Goal: Task Accomplishment & Management: Use online tool/utility

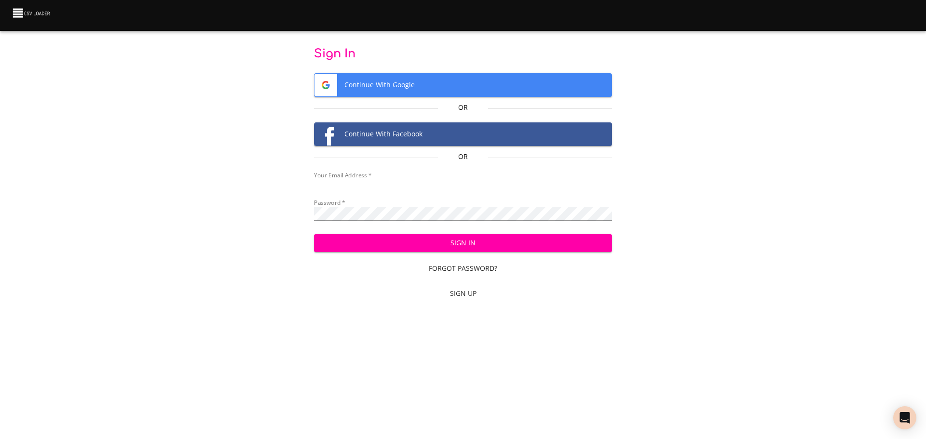
type input "[EMAIL_ADDRESS][DOMAIN_NAME]"
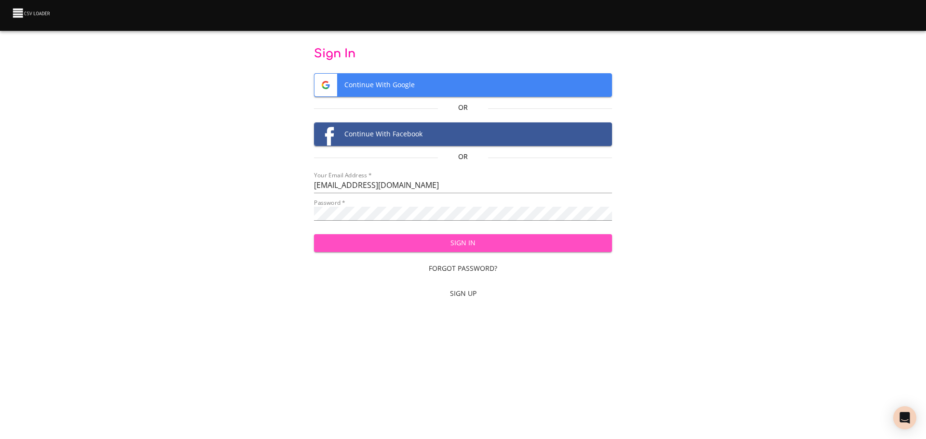
click at [417, 244] on span "Sign In" at bounding box center [463, 243] width 283 height 12
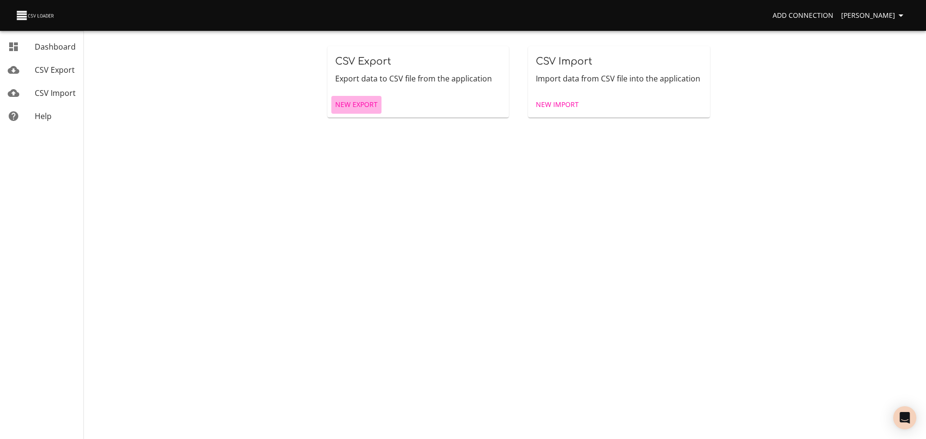
click at [372, 100] on span "New Export" at bounding box center [356, 105] width 42 height 12
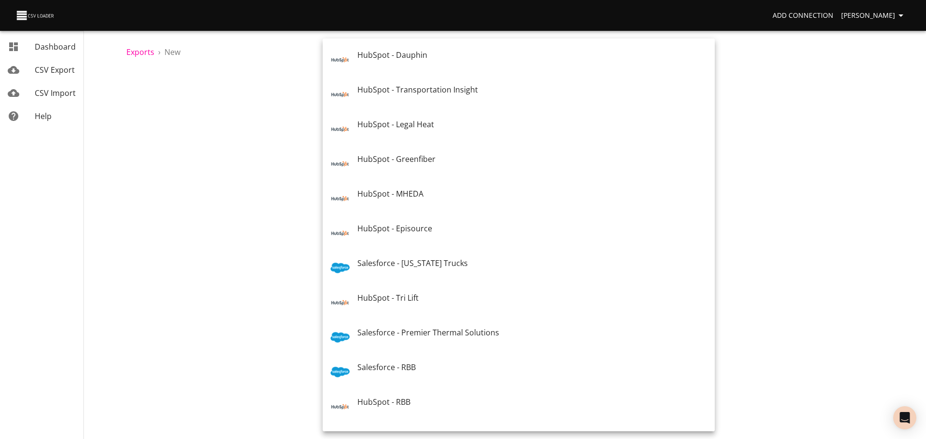
click at [372, 106] on body "Add Connection Shelby Smith Dashboard CSV Export CSV Import Help Exports › New …" at bounding box center [463, 219] width 926 height 439
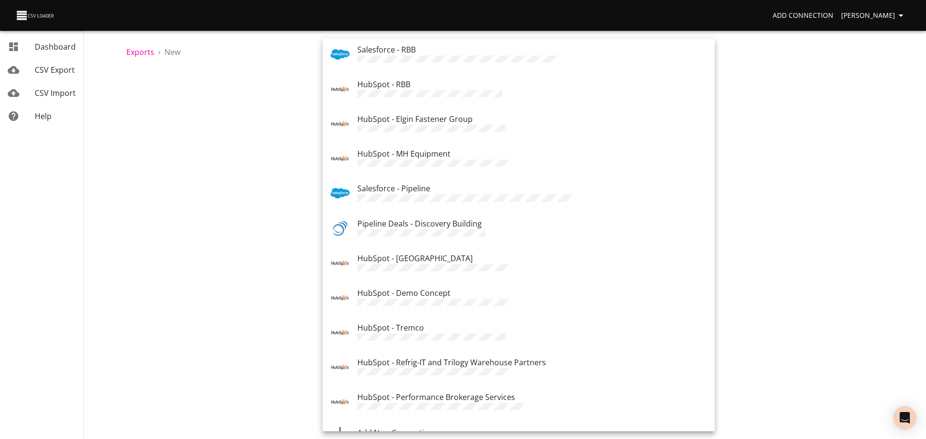
scroll to position [336, 0]
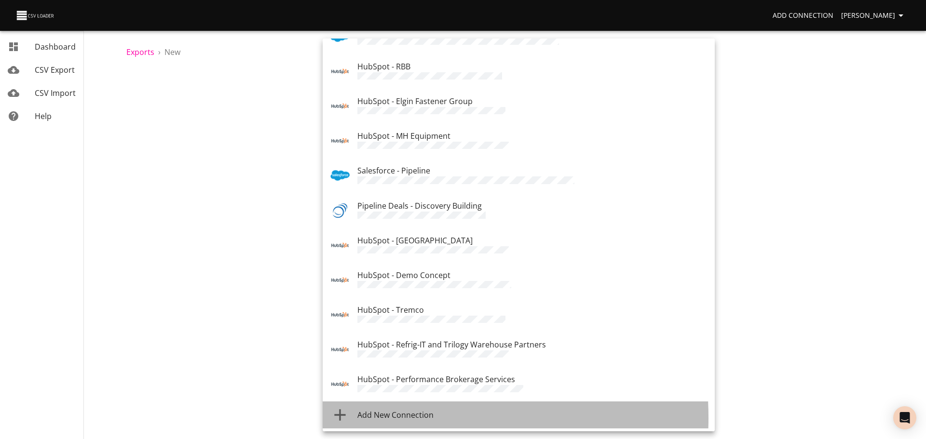
click at [368, 417] on span "Add New Connection" at bounding box center [395, 415] width 76 height 11
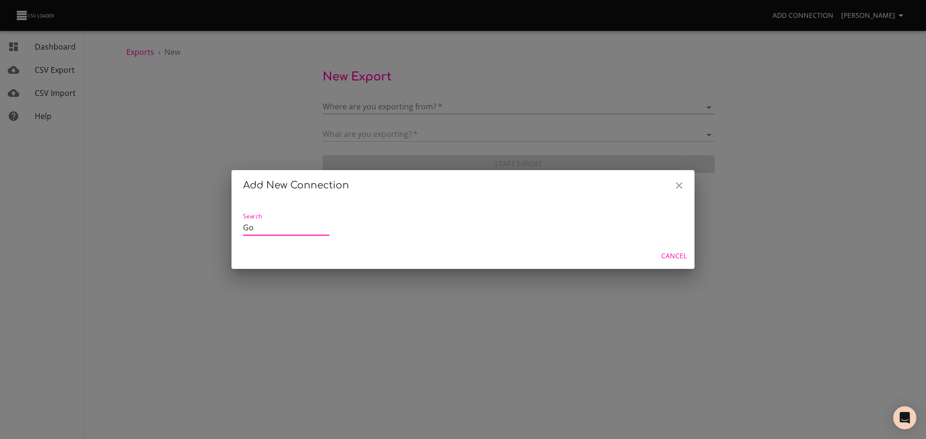
type input "G"
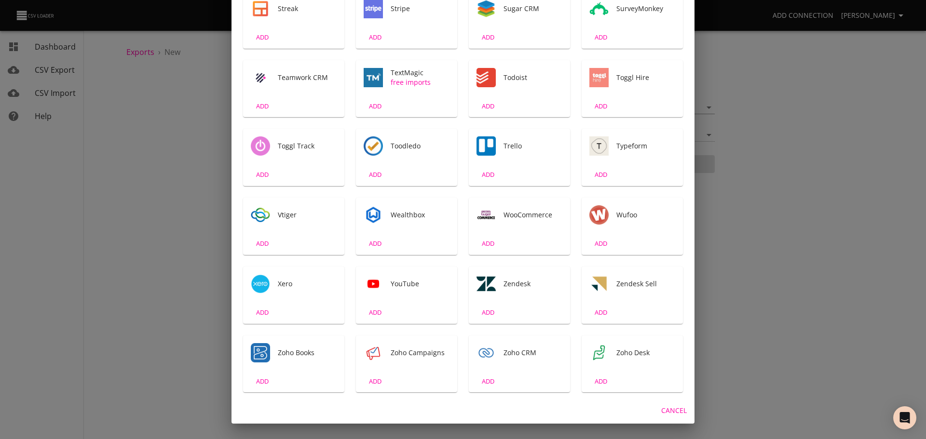
scroll to position [0, 0]
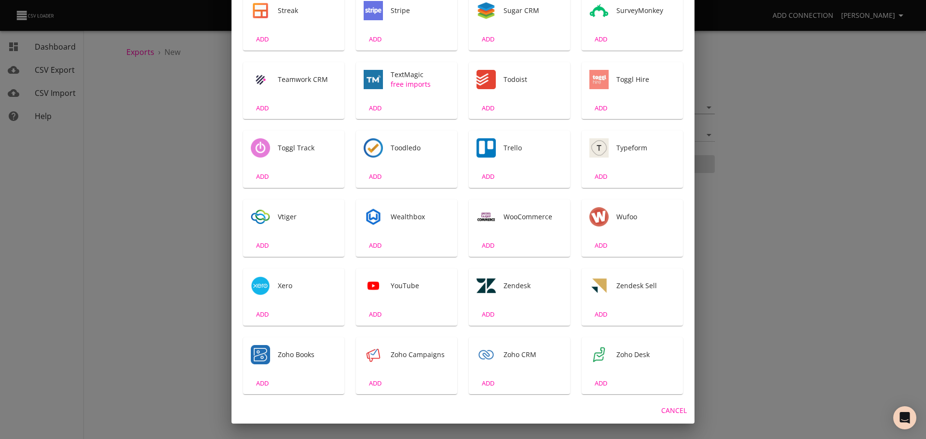
click at [831, 239] on div "Add New Connection Search ACT! CRM ADD ActiveCampaign ADD ActiveCollab ADD Affi…" at bounding box center [463, 219] width 926 height 439
